Goal: Find specific page/section: Find specific page/section

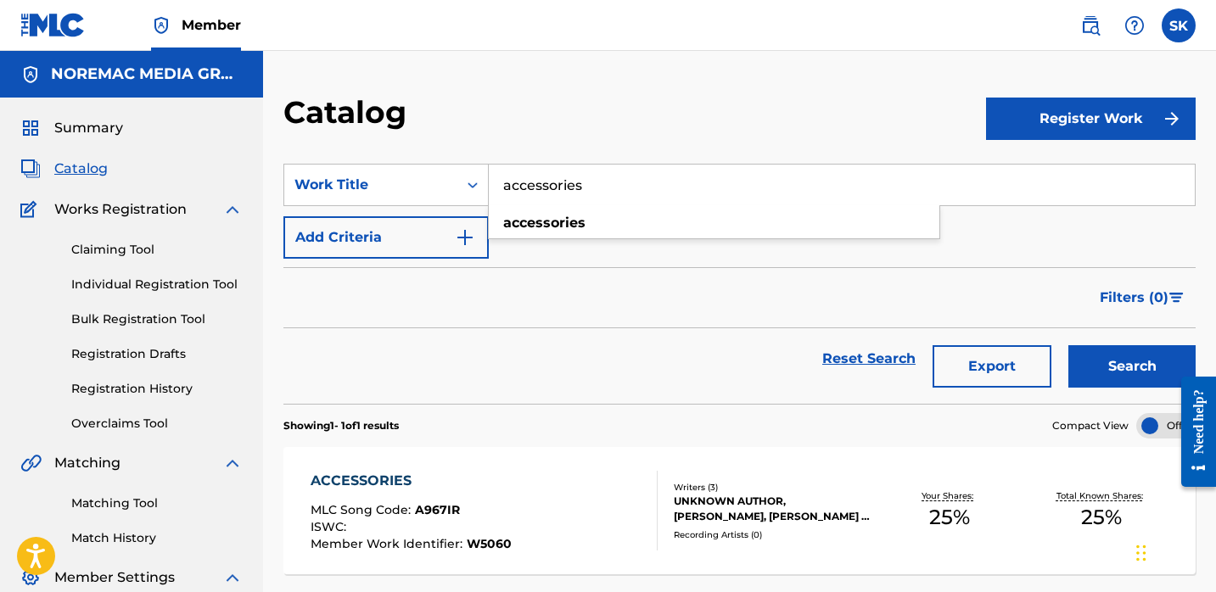
click at [575, 193] on input "accessories" at bounding box center [842, 185] width 706 height 41
type input "c"
type input "[PERSON_NAME] crasy"
click at [1068, 345] on button "Search" at bounding box center [1131, 366] width 127 height 42
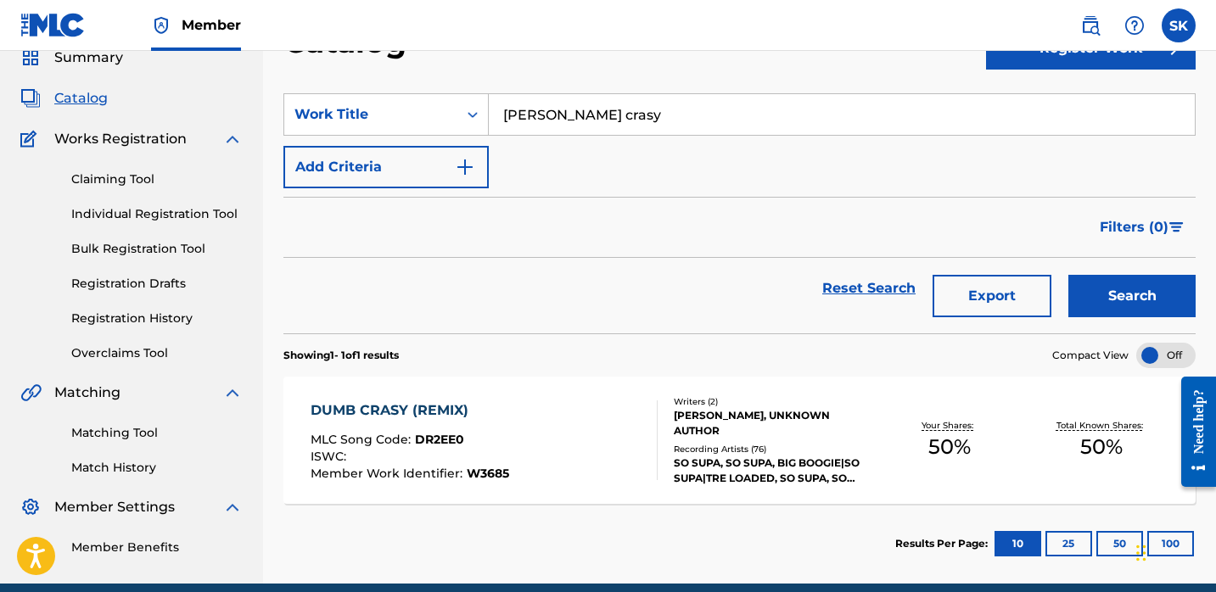
scroll to position [143, 0]
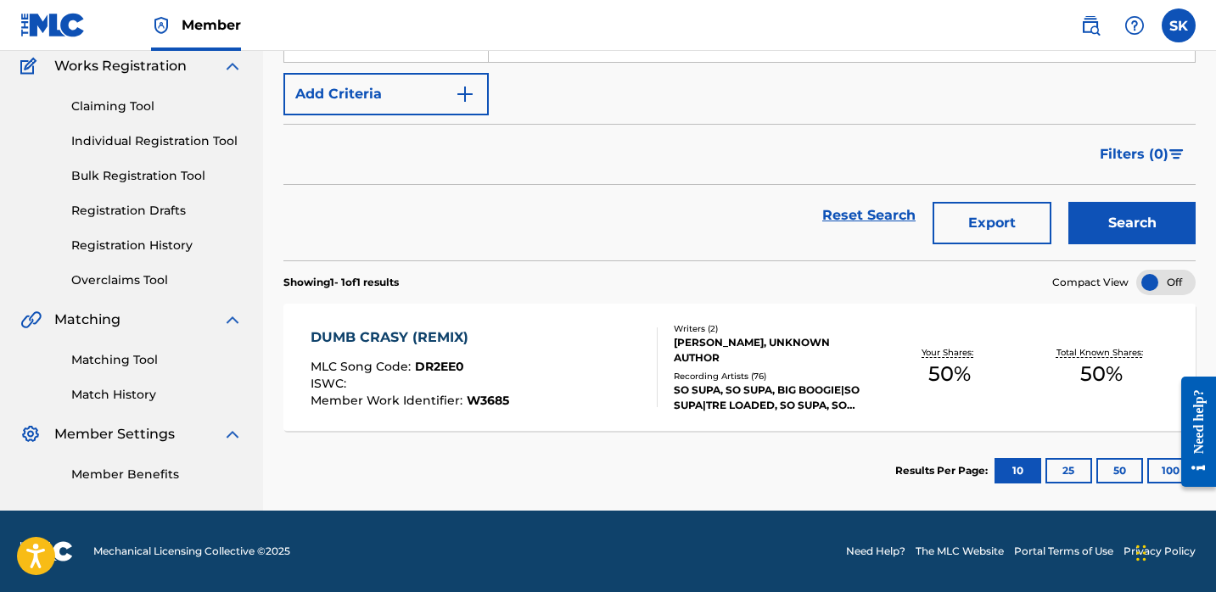
click at [569, 342] on div "DUMB CRASY (REMIX) MLC Song Code : DR2EE0 ISWC : Member Work Identifier : W3685" at bounding box center [484, 368] width 347 height 80
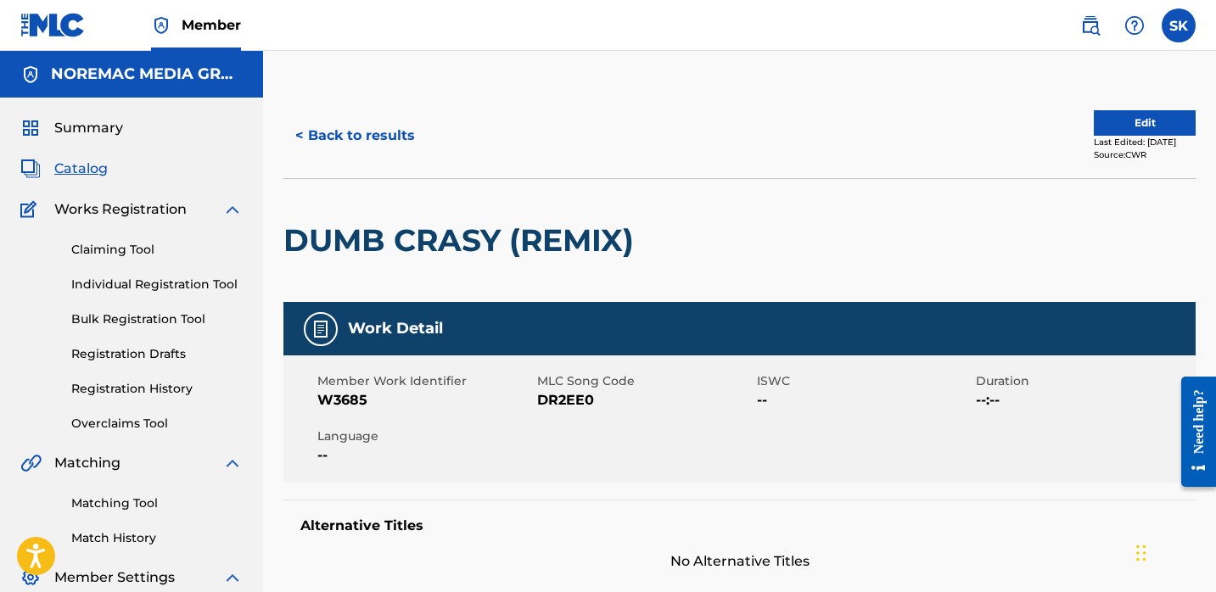
click at [356, 149] on button "< Back to results" at bounding box center [354, 136] width 143 height 42
